Goal: Transaction & Acquisition: Purchase product/service

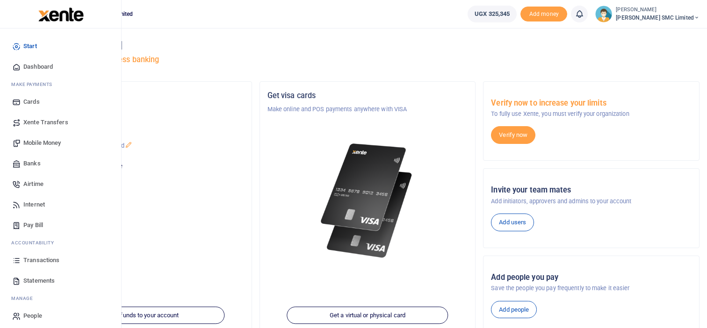
click at [49, 136] on link "Mobile Money" at bounding box center [60, 143] width 106 height 21
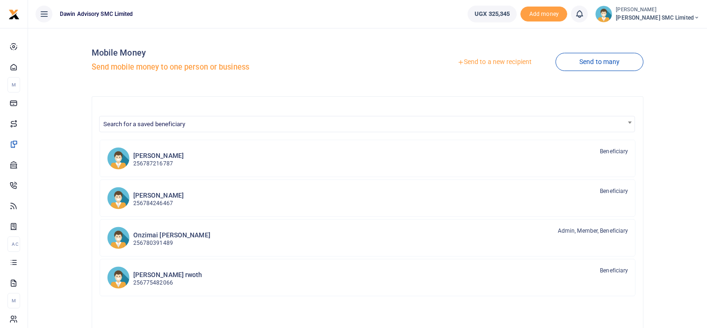
click at [475, 63] on link "Send to a new recipient" at bounding box center [494, 62] width 122 height 17
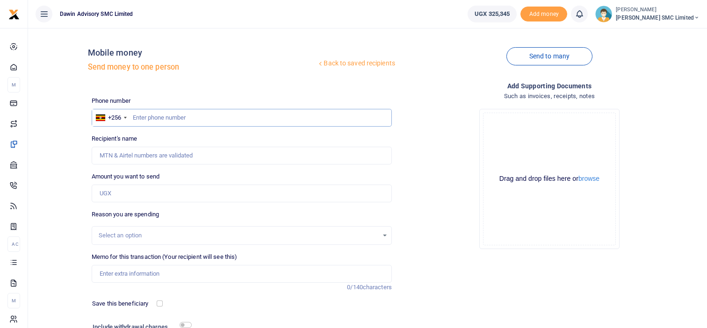
click at [138, 117] on input "text" at bounding box center [242, 118] width 300 height 18
type input "772327232"
type input "Abaasi Gwedda Kateregga"
click at [454, 265] on div "Add supporting Documents Such as invoices, receipts, notes Drop your files here…" at bounding box center [549, 227] width 308 height 293
click at [143, 115] on input "772327232" at bounding box center [242, 118] width 300 height 18
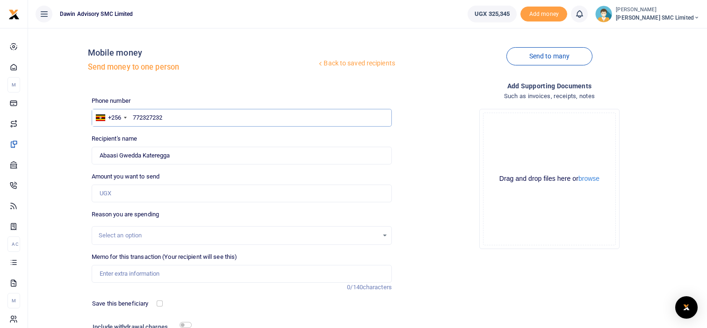
type input "7722327232"
click at [153, 118] on input "7722327232" at bounding box center [242, 118] width 300 height 18
type input "772237232"
type input "Gloria Kisakye"
type input "772237232"
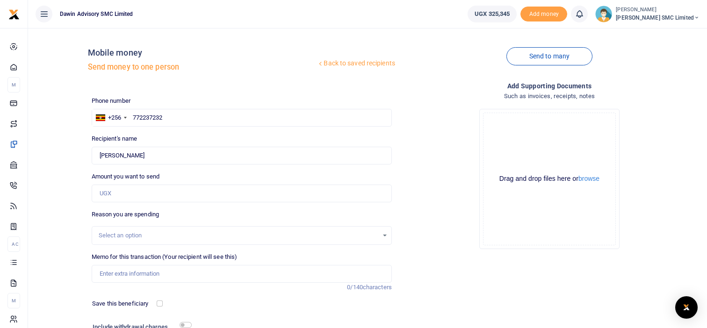
click at [436, 157] on div "Drop your files here Drag and drop files here or browse Powered by Uppy" at bounding box center [549, 178] width 300 height 155
click at [122, 195] on input "Amount you want to send" at bounding box center [242, 194] width 300 height 18
type input "20,000"
click at [143, 275] on input "Memo for this transaction (Your recipient will see this)" at bounding box center [242, 274] width 300 height 18
click at [262, 277] on input "Being payment for Transport to Gloria Kisakye to upgrade" at bounding box center [242, 274] width 300 height 18
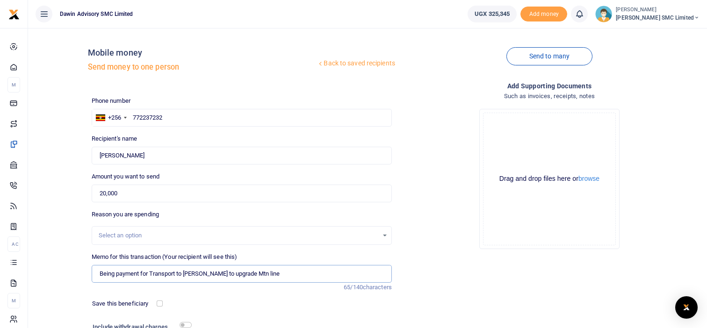
type input "Being payment for Transport to Gloria Kisakye to upgrade Mtn line"
click at [441, 266] on div "Add supporting Documents Such as invoices, receipts, notes Drop your files here…" at bounding box center [549, 227] width 308 height 293
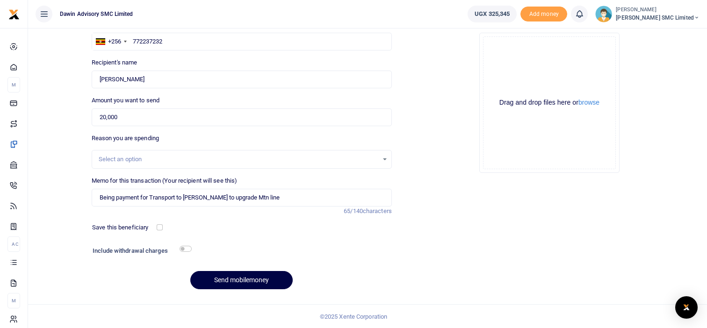
scroll to position [77, 0]
click at [190, 248] on input "checkbox" at bounding box center [185, 248] width 12 height 6
checkbox input "true"
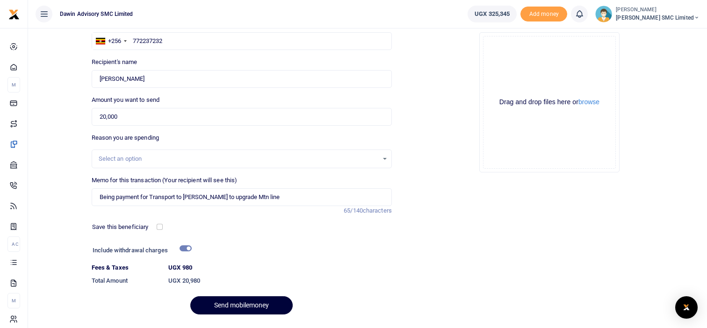
click at [220, 304] on button "Send mobilemoney" at bounding box center [241, 305] width 102 height 18
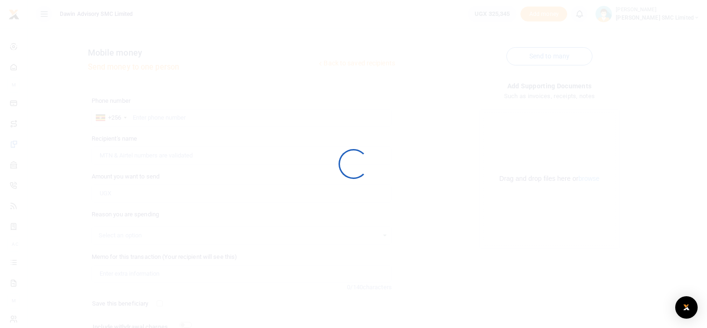
scroll to position [77, 0]
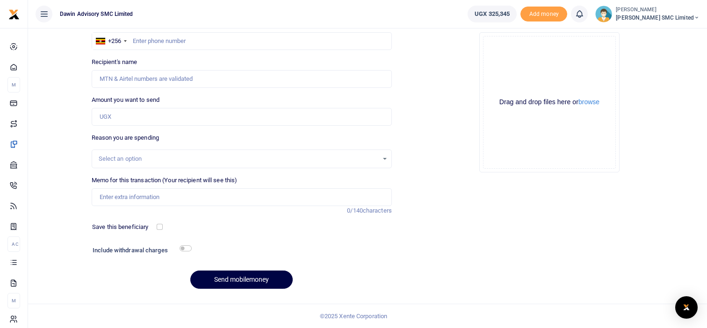
click at [568, 256] on div "Add supporting Documents Such as invoices, receipts, notes Drop your files here…" at bounding box center [549, 150] width 308 height 293
click at [504, 213] on div "Add supporting Documents Such as invoices, receipts, notes Drop your files here…" at bounding box center [549, 150] width 308 height 293
click at [481, 273] on div "Add supporting Documents Such as invoices, receipts, notes Drop your files here…" at bounding box center [549, 150] width 308 height 293
